Goal: Task Accomplishment & Management: Manage account settings

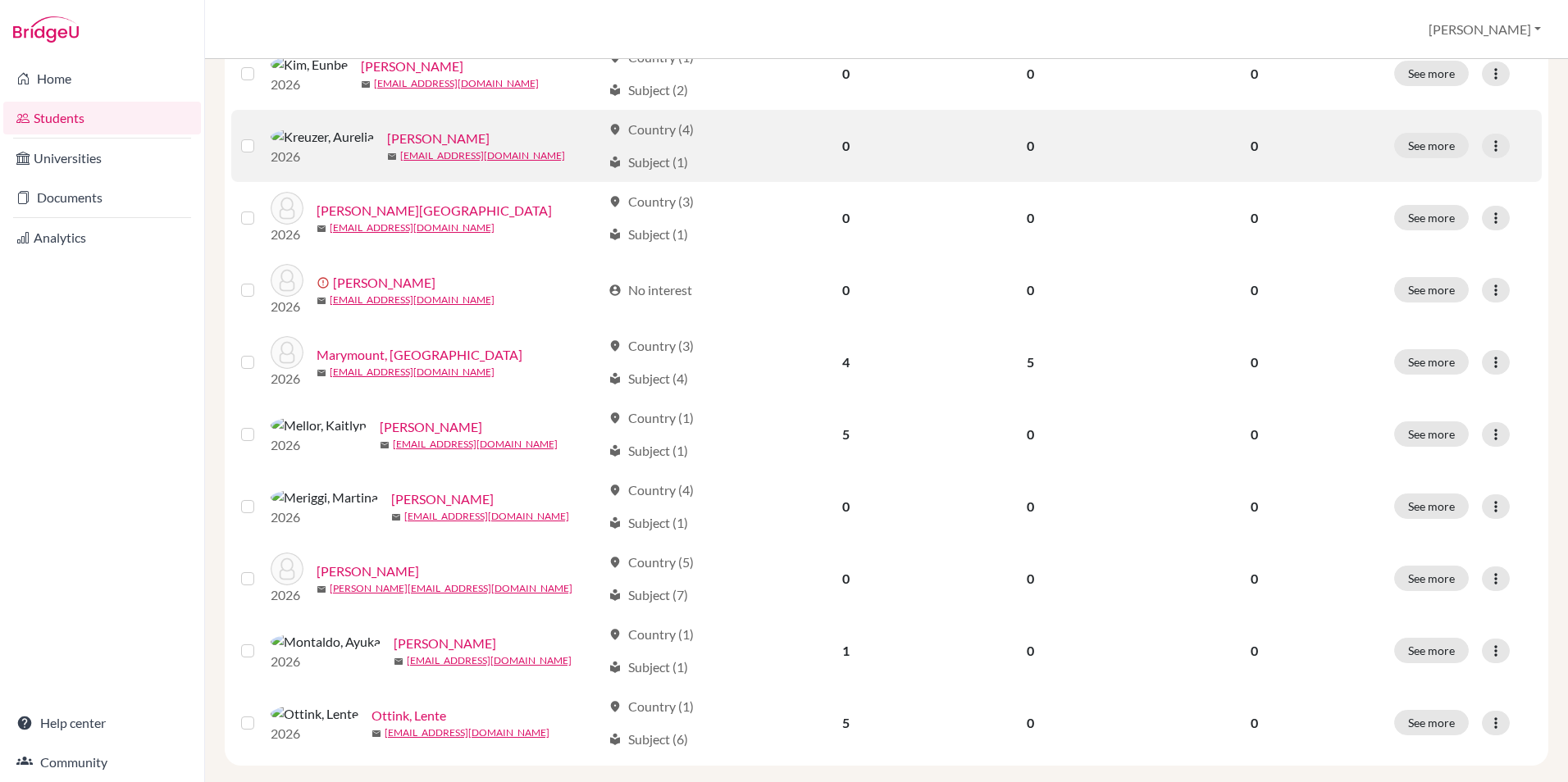
scroll to position [1067, 0]
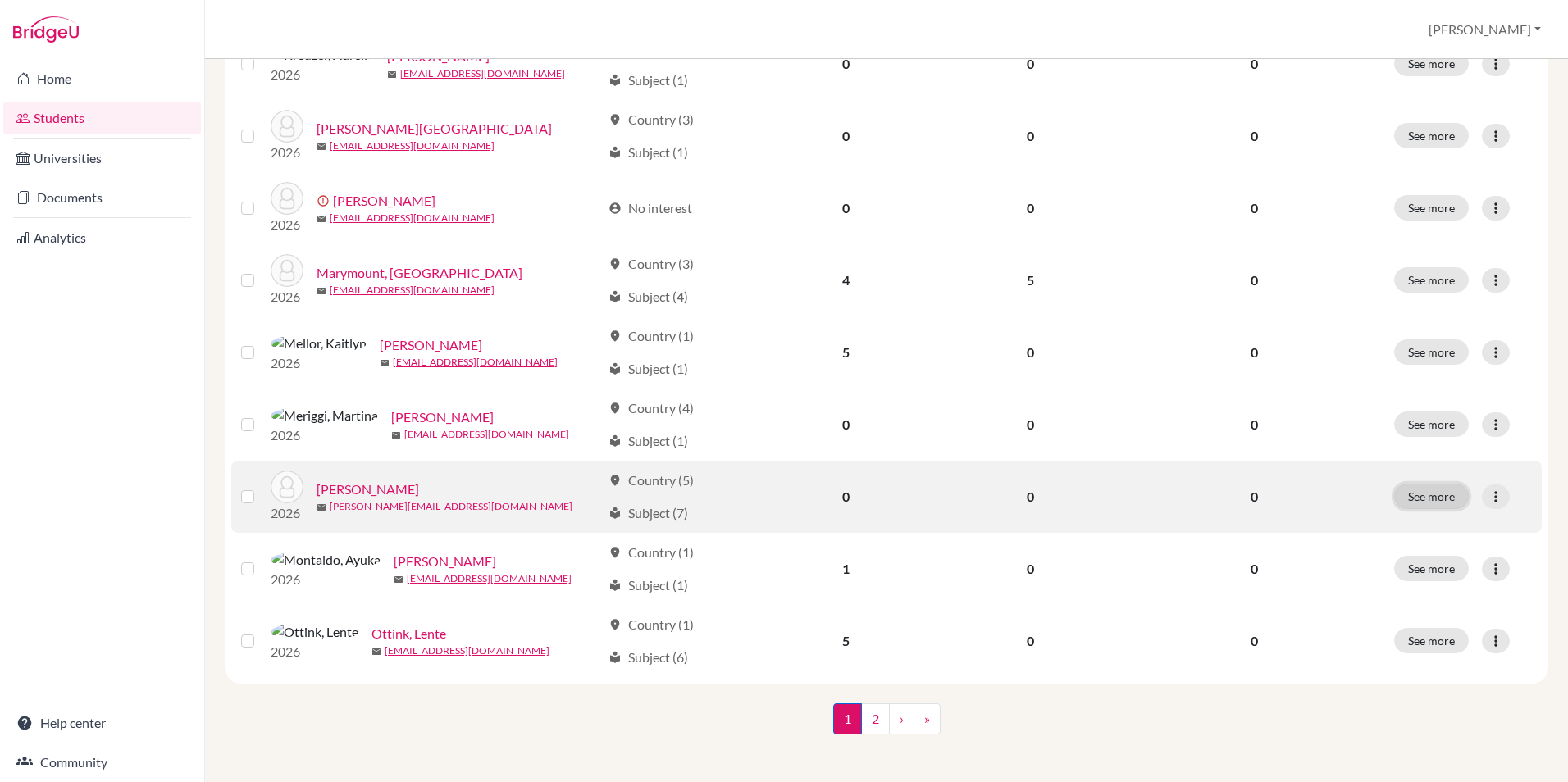
click at [1433, 509] on button "See more" at bounding box center [1432, 496] width 75 height 25
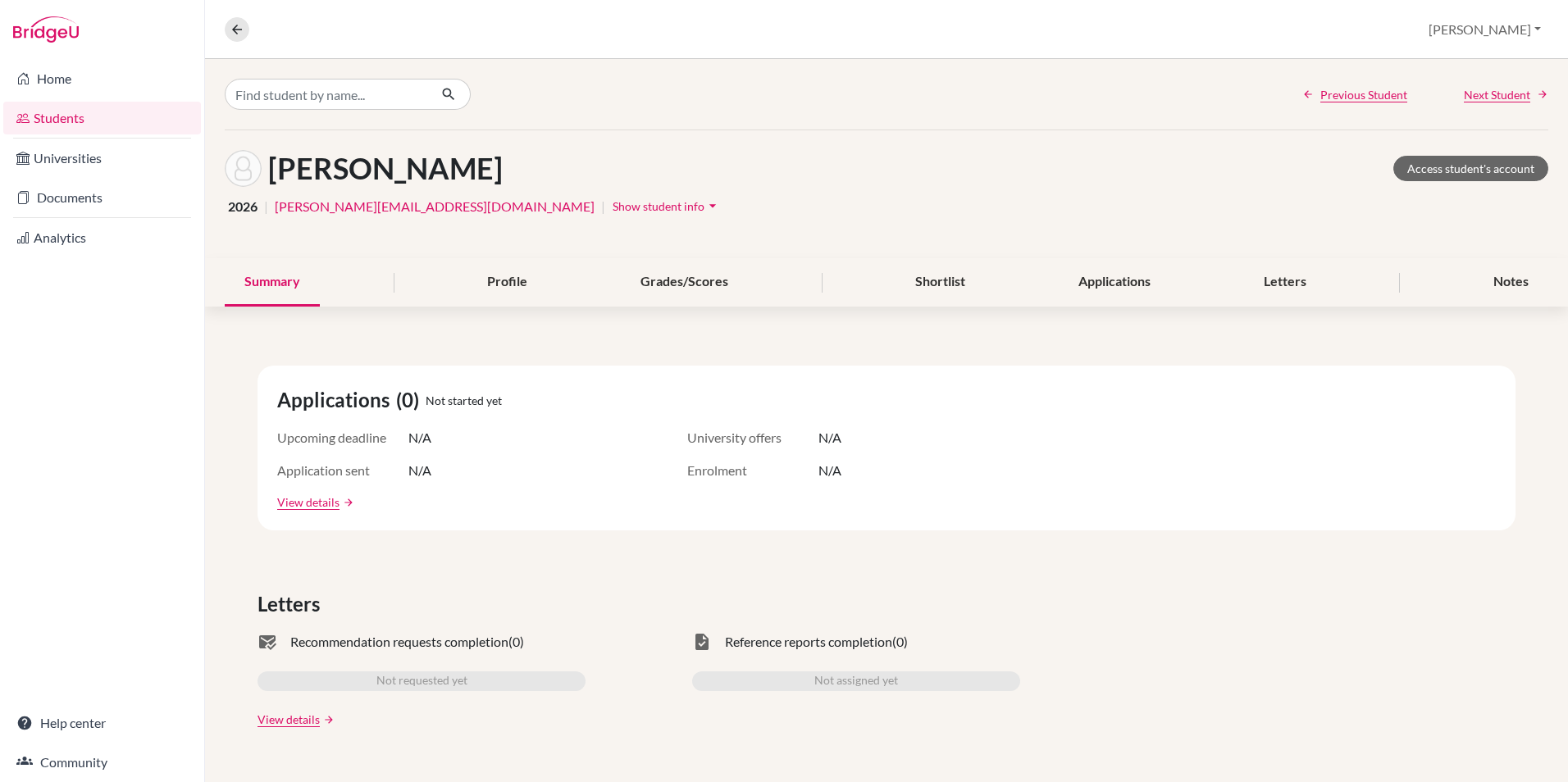
click at [613, 208] on span "Show student info" at bounding box center [658, 206] width 92 height 14
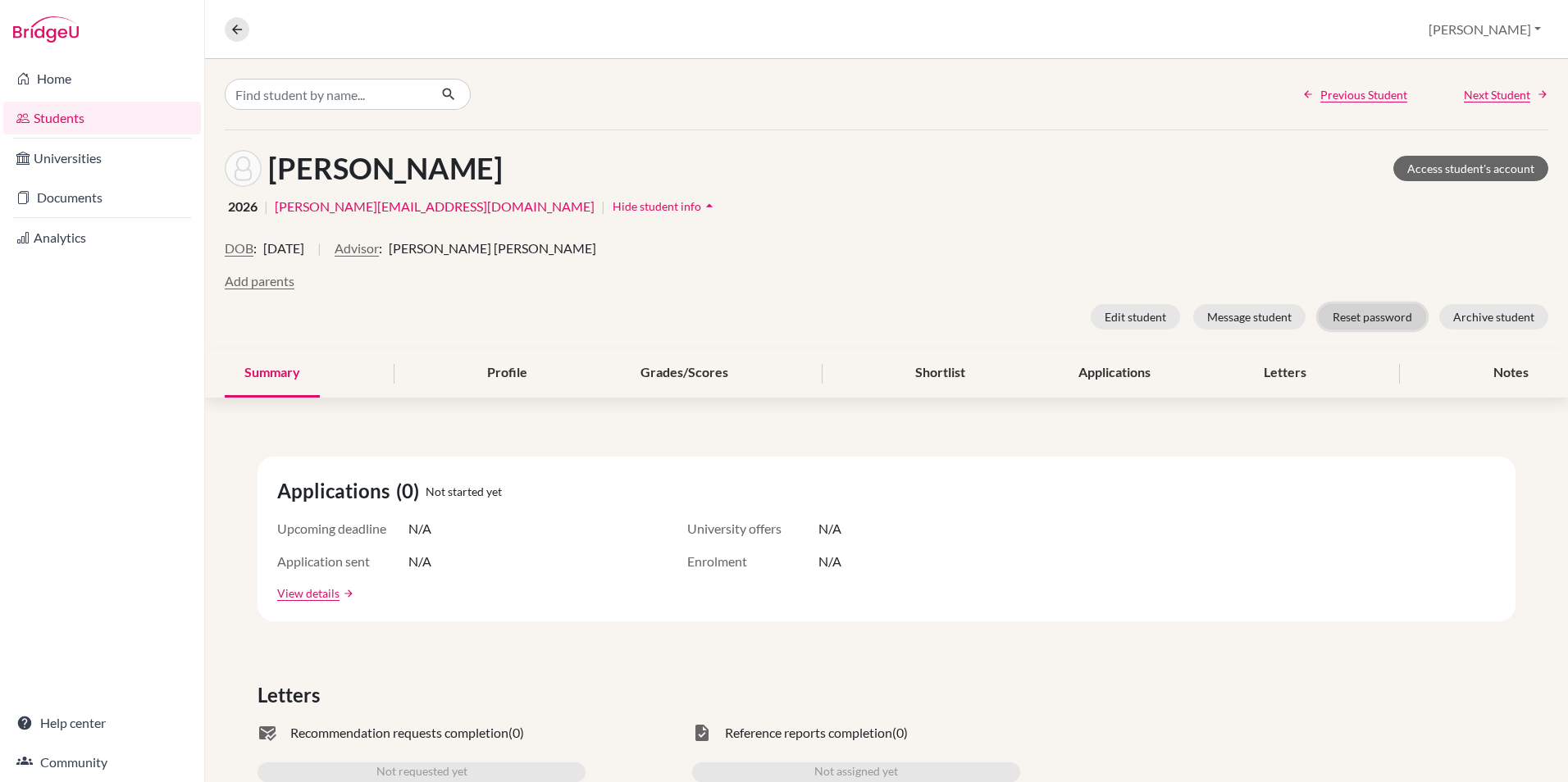
click at [1375, 314] on button "Reset password" at bounding box center [1372, 317] width 107 height 25
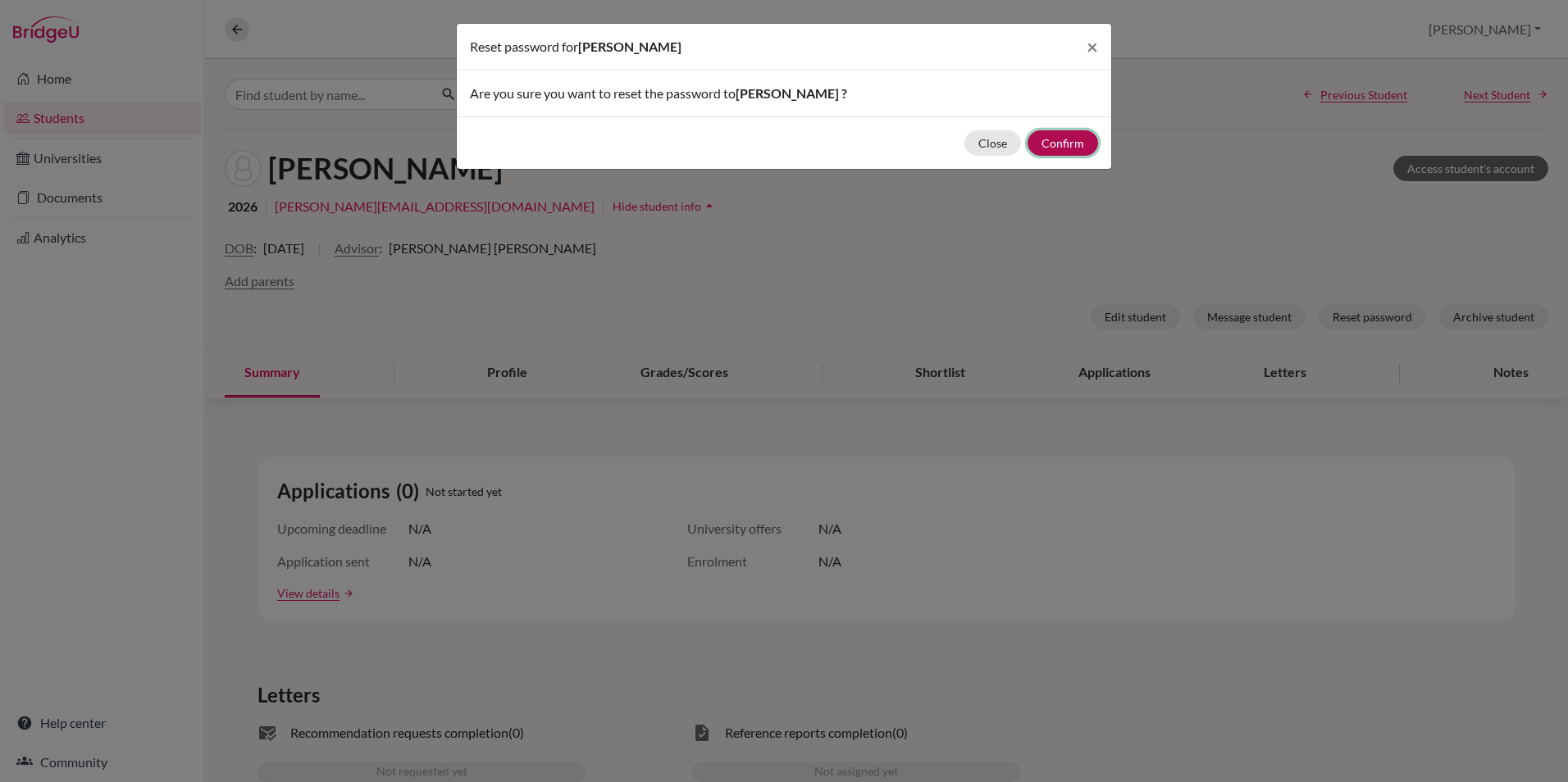
click at [1070, 145] on button "Confirm" at bounding box center [1063, 143] width 71 height 25
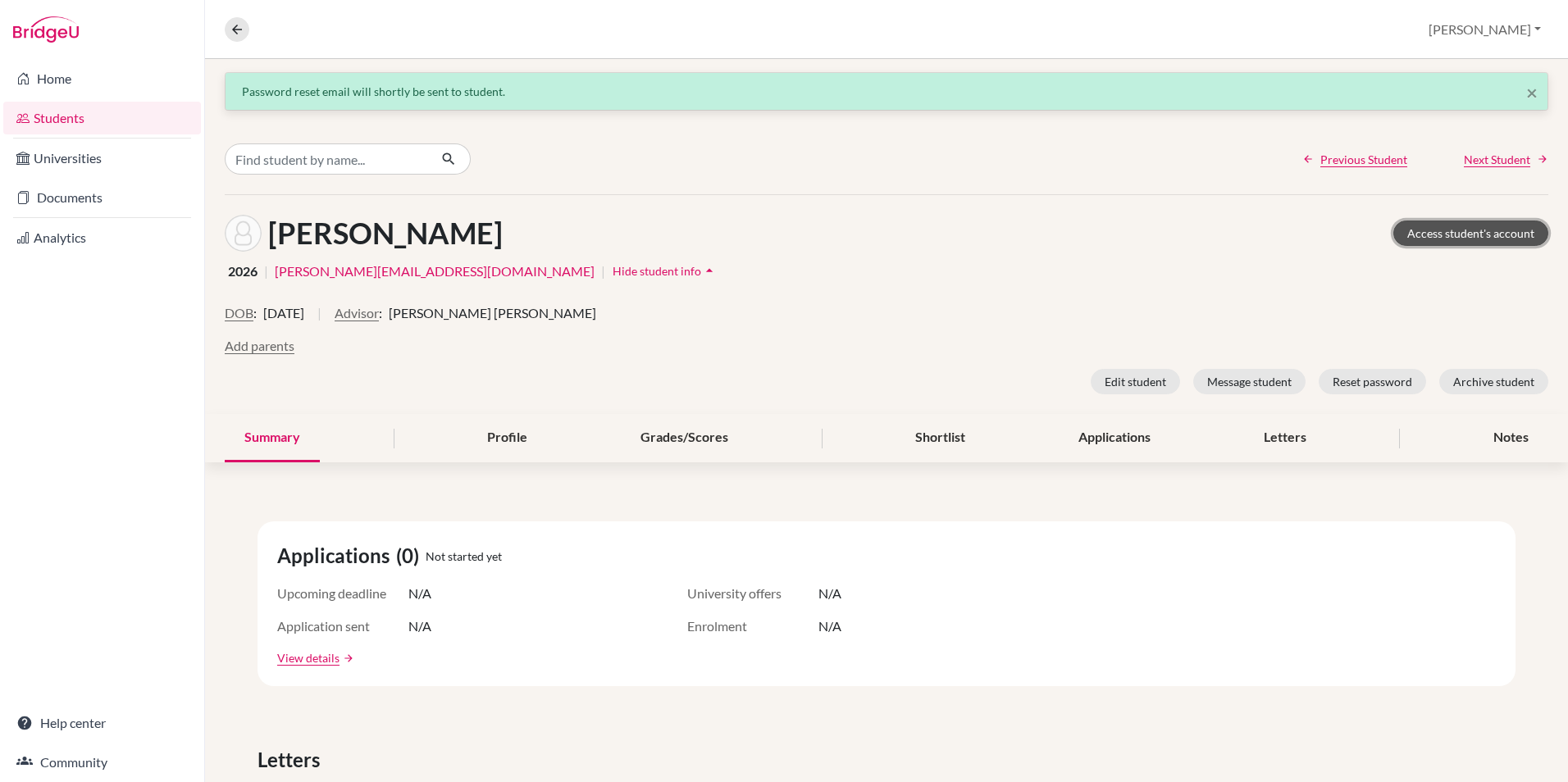
click at [1451, 236] on link "Access student's account" at bounding box center [1471, 234] width 155 height 25
